Goal: Navigation & Orientation: Find specific page/section

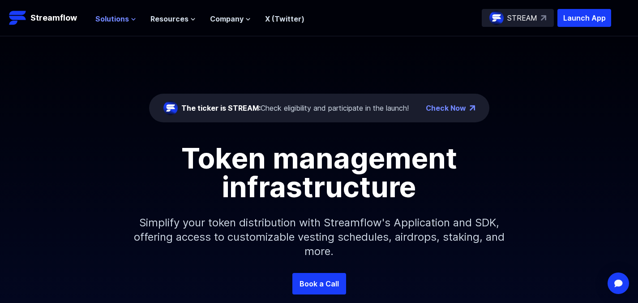
click at [123, 22] on span "Solutions" at bounding box center [112, 18] width 34 height 11
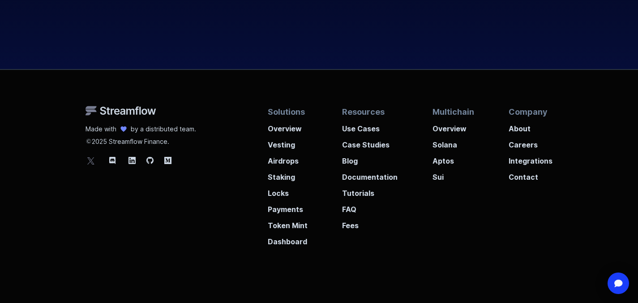
scroll to position [3414, 0]
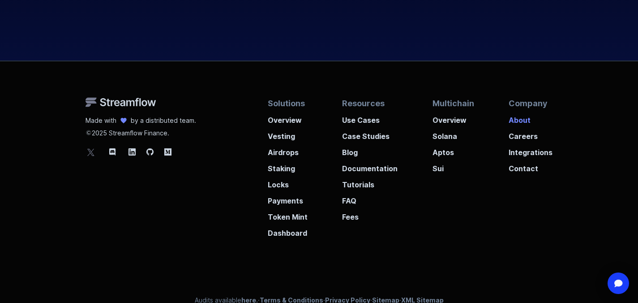
click at [525, 119] on p "About" at bounding box center [531, 117] width 44 height 16
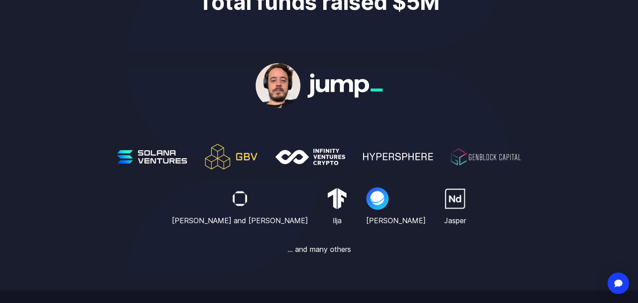
scroll to position [525, 0]
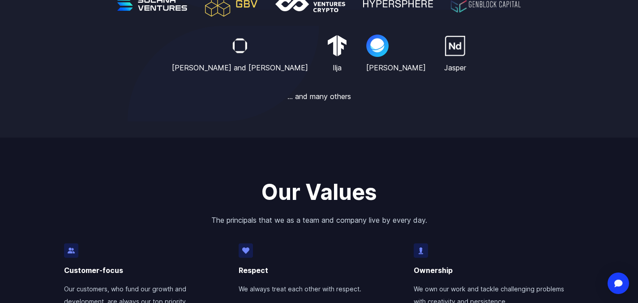
click at [334, 98] on p "... and many others" at bounding box center [320, 96] width 64 height 11
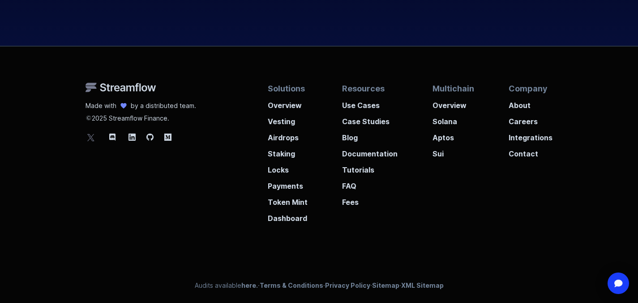
scroll to position [1951, 0]
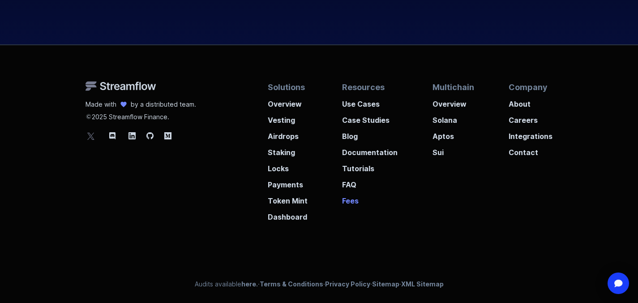
click at [363, 196] on p "Fees" at bounding box center [370, 198] width 56 height 16
